Goal: Find specific page/section: Find specific page/section

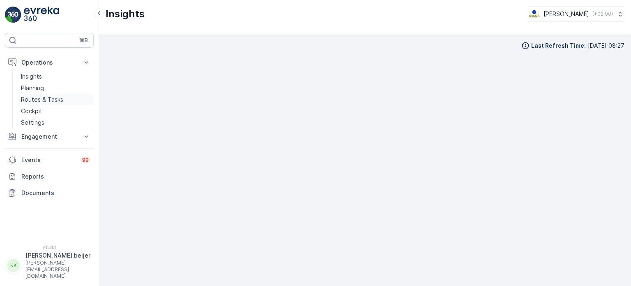
click at [55, 96] on p "Routes & Tasks" at bounding box center [42, 99] width 42 height 8
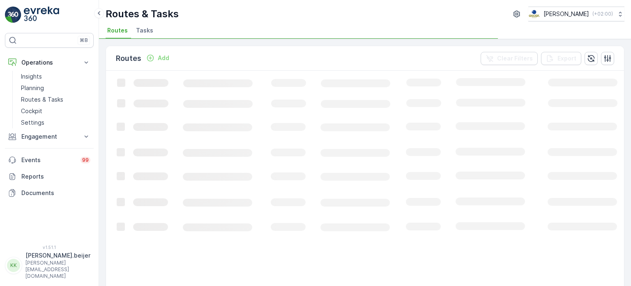
click at [145, 33] on span "Tasks" at bounding box center [144, 30] width 17 height 8
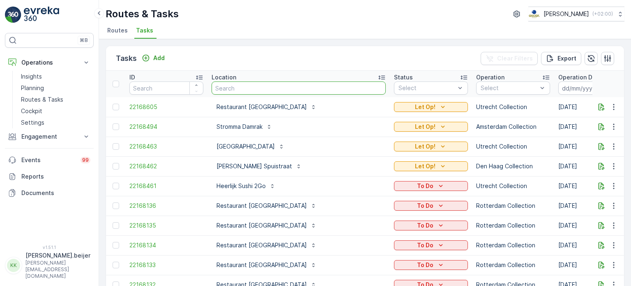
click at [242, 84] on input "text" at bounding box center [299, 87] width 174 height 13
type input "ruho"
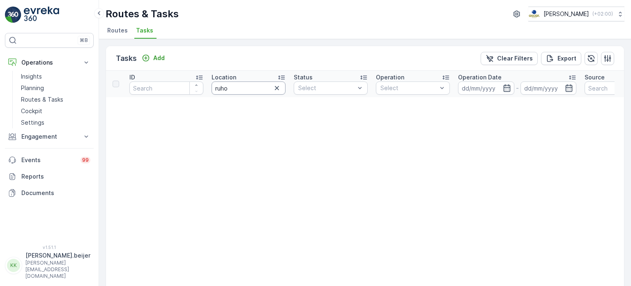
click at [231, 88] on input "ruho" at bounding box center [249, 87] width 74 height 13
type input "keuken"
